Goal: Task Accomplishment & Management: Use online tool/utility

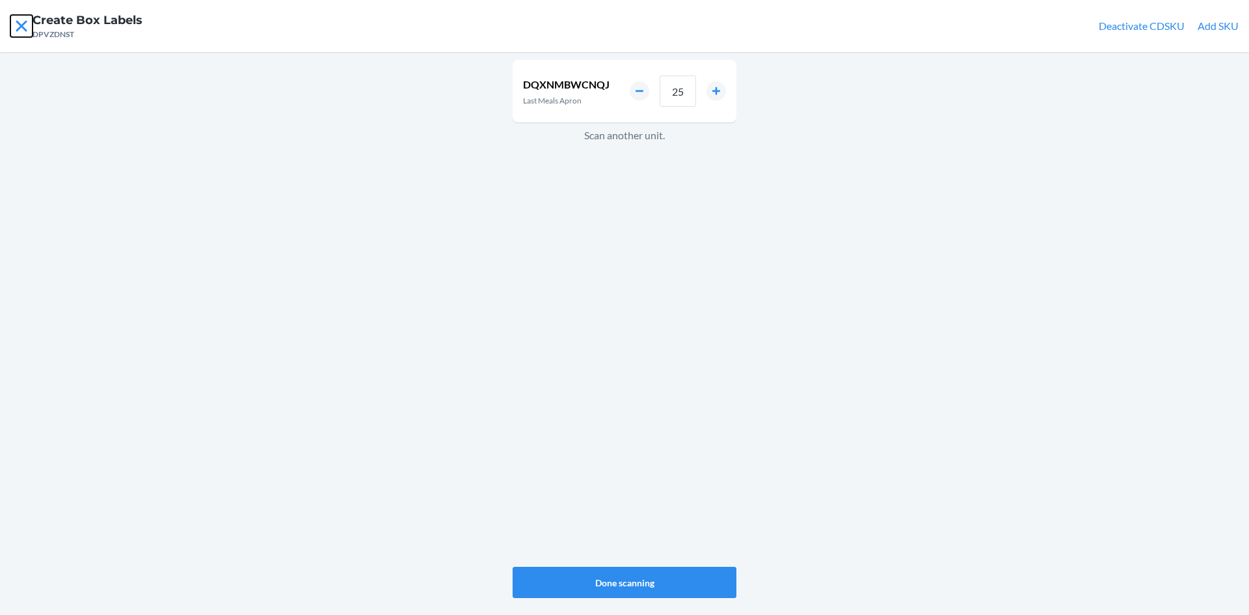
click at [20, 25] on icon at bounding box center [21, 25] width 11 height 11
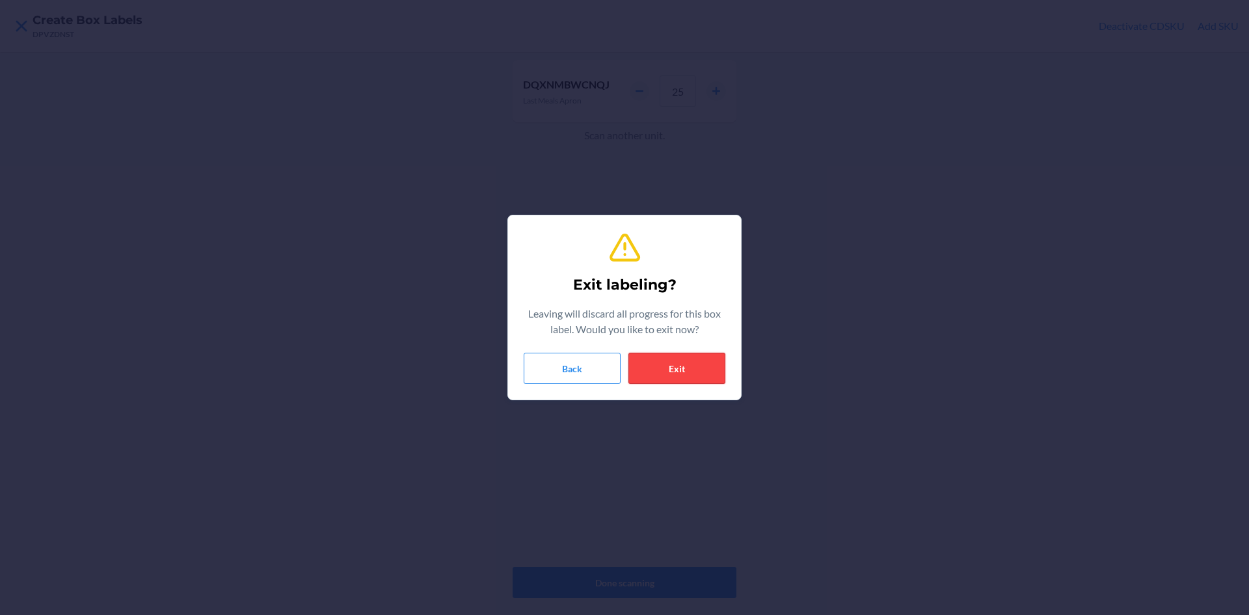
click at [696, 366] on button "Exit" at bounding box center [676, 367] width 97 height 31
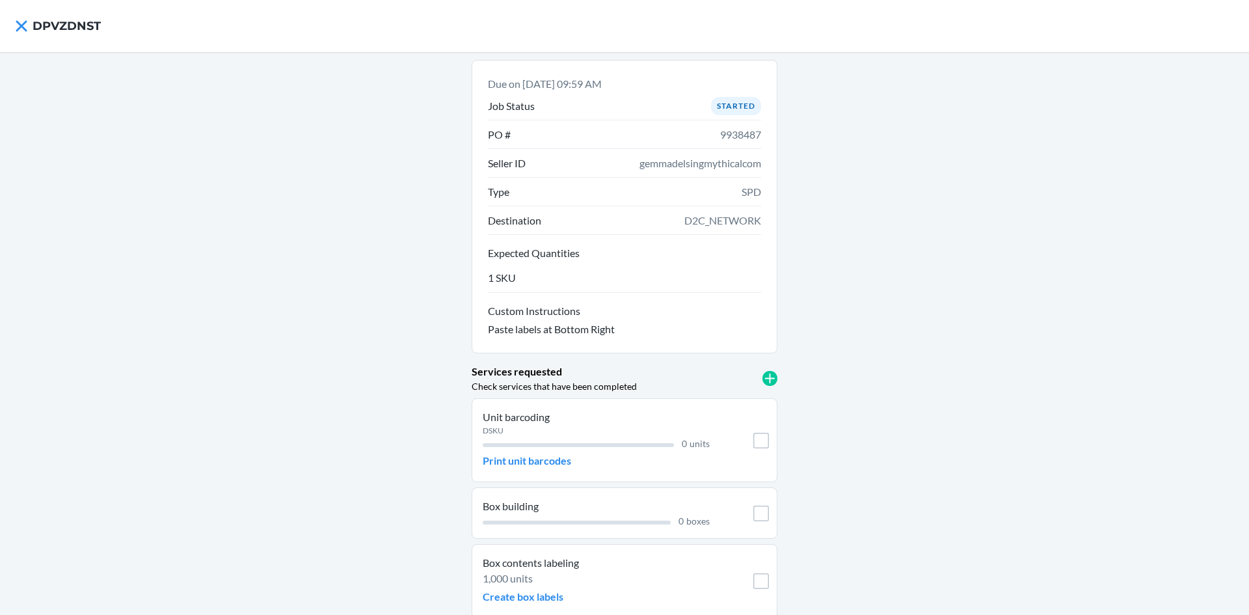
click at [952, 300] on div "Due on [DATE] 09:59 AM Job Status Started PO # 9938487 Seller ID gemmadelsingmy…" at bounding box center [624, 359] width 1249 height 615
click at [509, 455] on p "Print unit barcodes" at bounding box center [527, 461] width 88 height 16
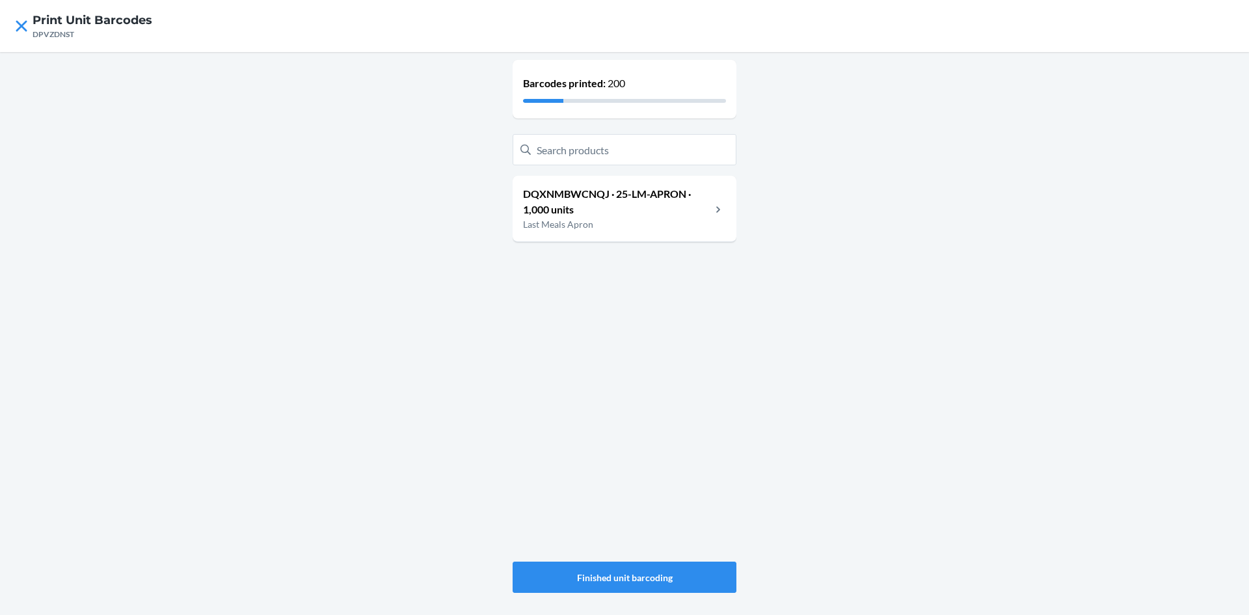
click at [639, 206] on p "DQXNMBWCNQJ · 25-LM-APRON · 1,000 units" at bounding box center [617, 201] width 188 height 31
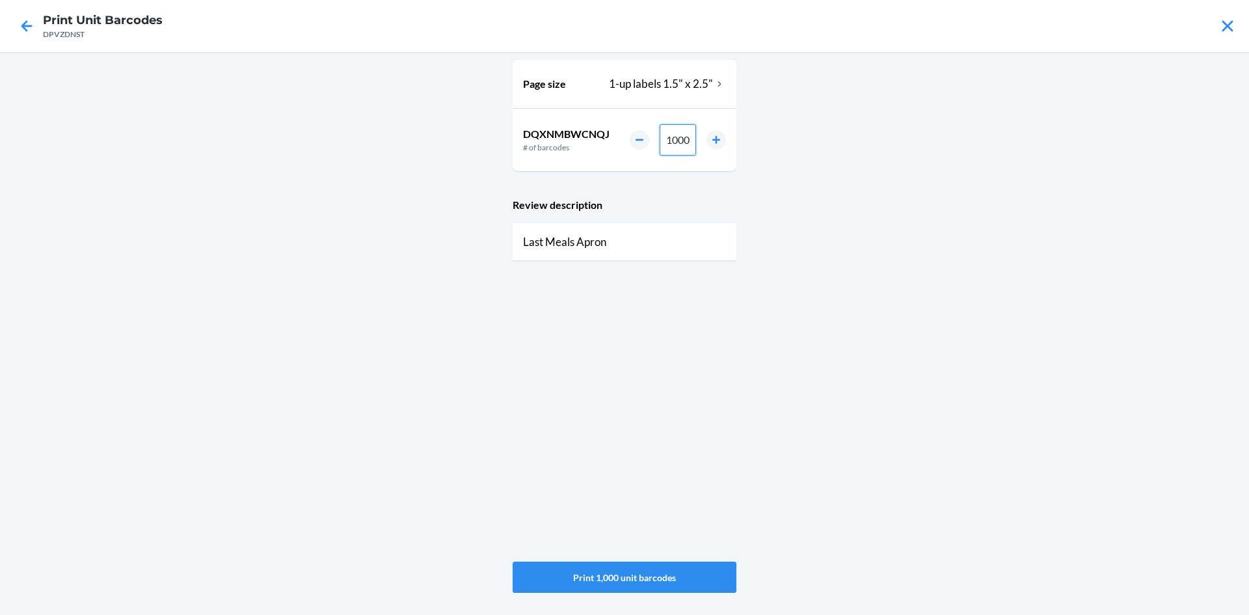
drag, startPoint x: 691, startPoint y: 140, endPoint x: 636, endPoint y: 136, distance: 54.8
click at [636, 136] on div "1000" at bounding box center [678, 139] width 96 height 31
type input "200"
click at [646, 570] on button "Print 200 unit barcodes" at bounding box center [624, 576] width 224 height 31
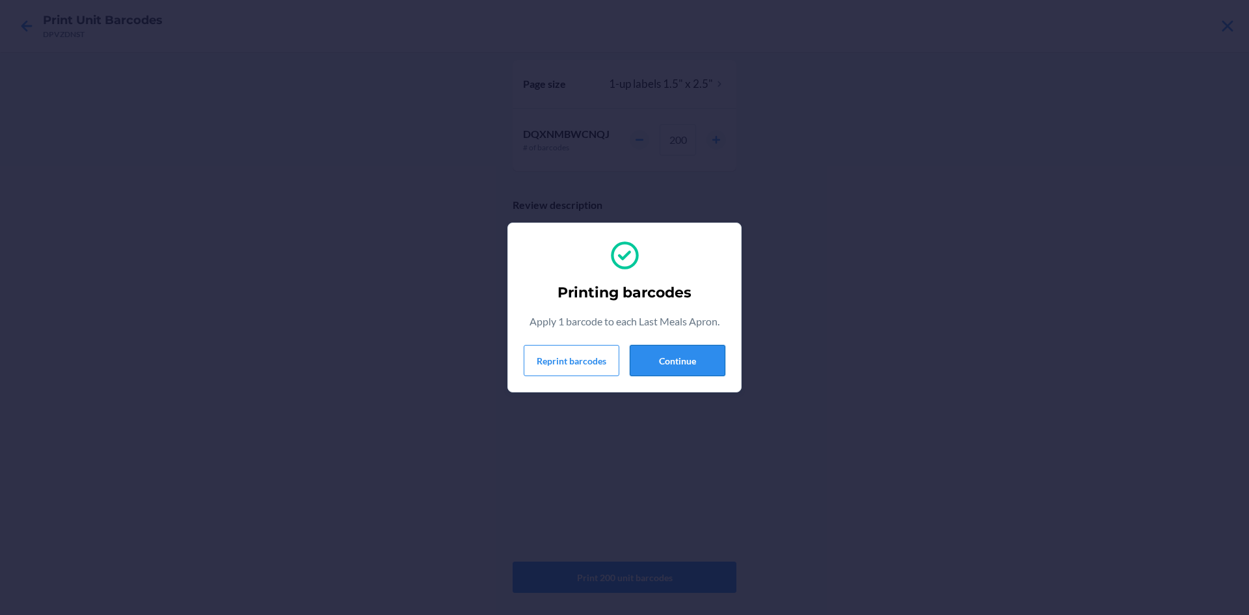
click at [693, 365] on button "Continue" at bounding box center [678, 360] width 96 height 31
